Goal: Task Accomplishment & Management: Complete application form

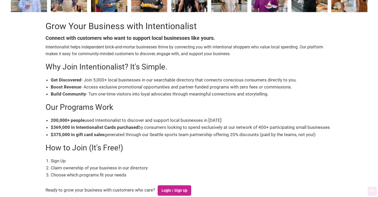
scroll to position [93, 0]
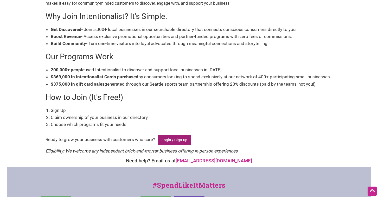
click at [188, 138] on link "Login / Sign Up" at bounding box center [175, 140] width 34 height 10
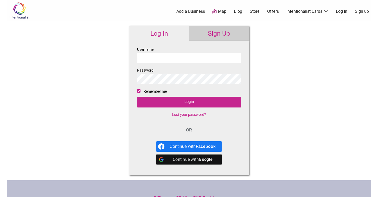
type input "Unbien"
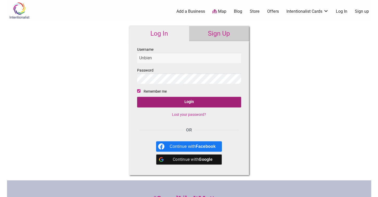
click at [166, 104] on input "Login" at bounding box center [189, 102] width 104 height 11
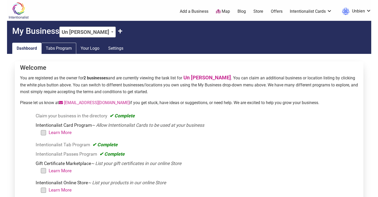
click at [66, 46] on link "Tabs Program" at bounding box center [58, 48] width 35 height 11
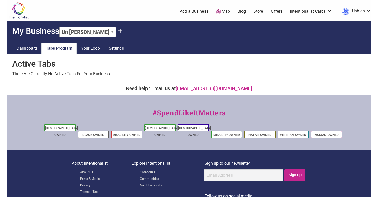
click at [99, 50] on link "Your Logo" at bounding box center [91, 48] width 28 height 11
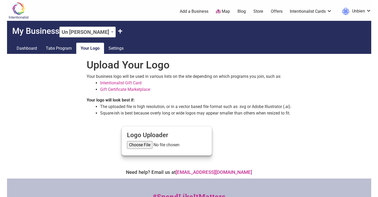
click at [145, 144] on input "file" at bounding box center [167, 145] width 80 height 8
type input "C:\fakepath\10550019_887348524660441_5238968265950823402_o.jpg"
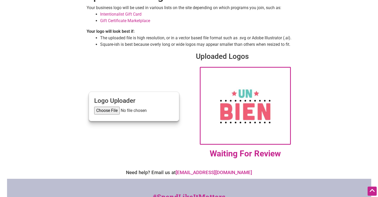
scroll to position [11, 0]
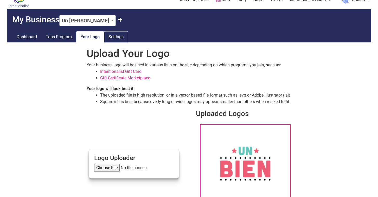
click at [119, 36] on link "Settings" at bounding box center [116, 36] width 24 height 11
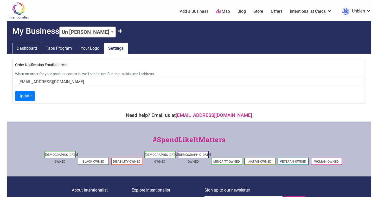
click at [23, 49] on link "Dashboard" at bounding box center [26, 48] width 29 height 11
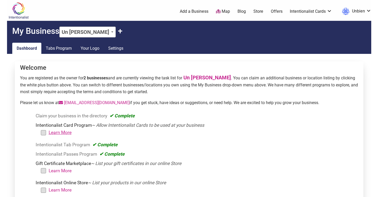
click at [55, 133] on link "Learn More" at bounding box center [60, 132] width 23 height 5
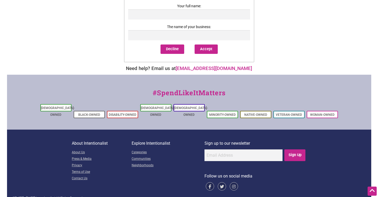
scroll to position [264, 0]
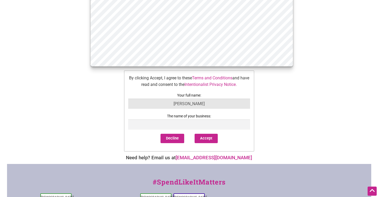
type input "[PERSON_NAME]"
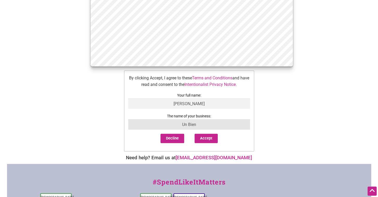
type input "Un Bien"
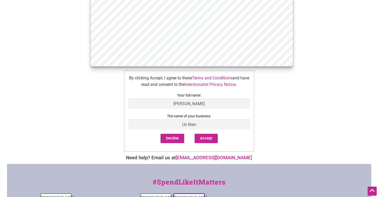
click at [213, 143] on div "Decline Accept" at bounding box center [189, 141] width 122 height 14
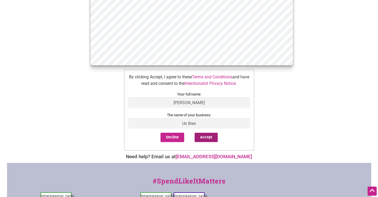
click at [213, 138] on button "Accept" at bounding box center [206, 137] width 23 height 9
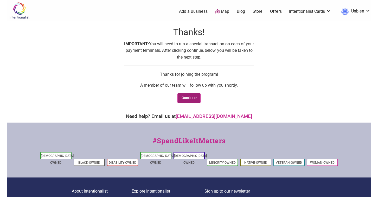
click at [193, 96] on link "Continue" at bounding box center [188, 98] width 23 height 11
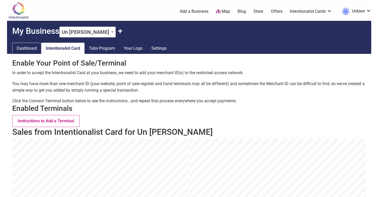
click at [27, 53] on link "Dashboard" at bounding box center [26, 48] width 29 height 11
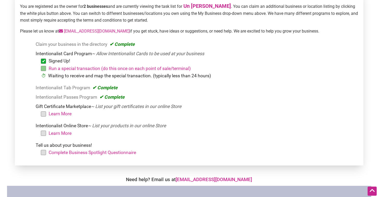
scroll to position [122, 0]
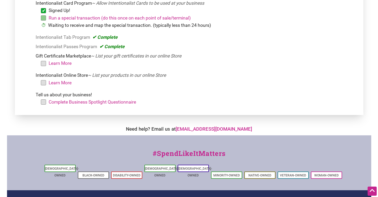
click at [43, 101] on li "Complete Business Spotlight Questionnaire" at bounding box center [199, 101] width 313 height 7
click at [64, 101] on link "Complete Business Spotlight Questionnaire" at bounding box center [92, 101] width 87 height 5
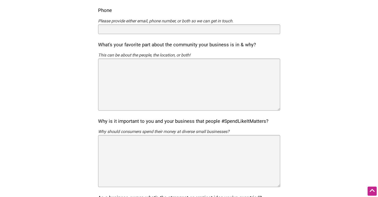
scroll to position [256, 0]
